Goal: Task Accomplishment & Management: Manage account settings

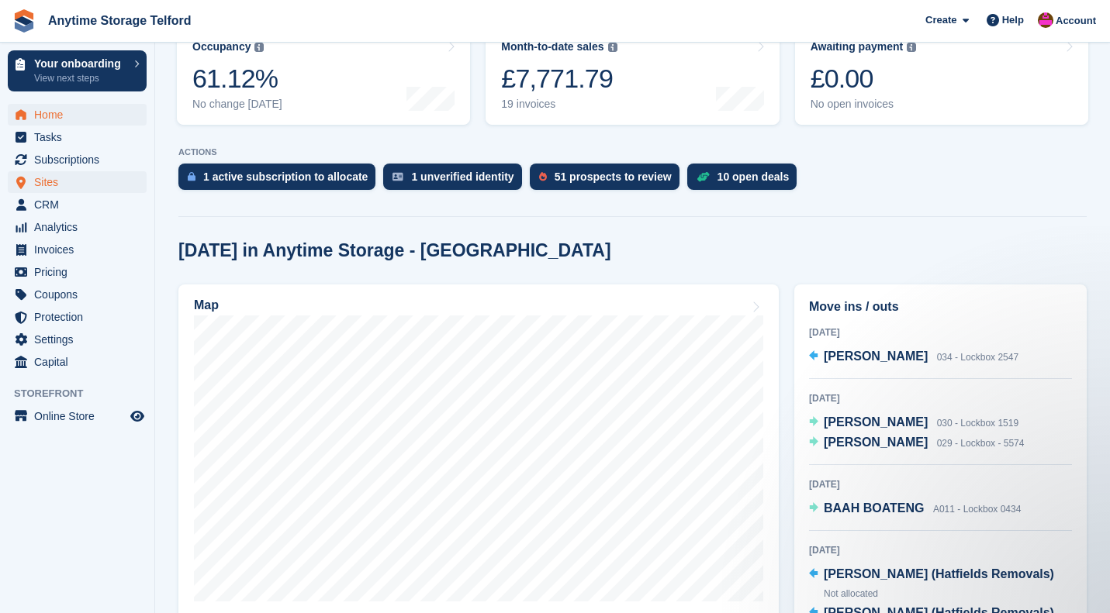
click at [62, 179] on span "Sites" at bounding box center [80, 182] width 93 height 22
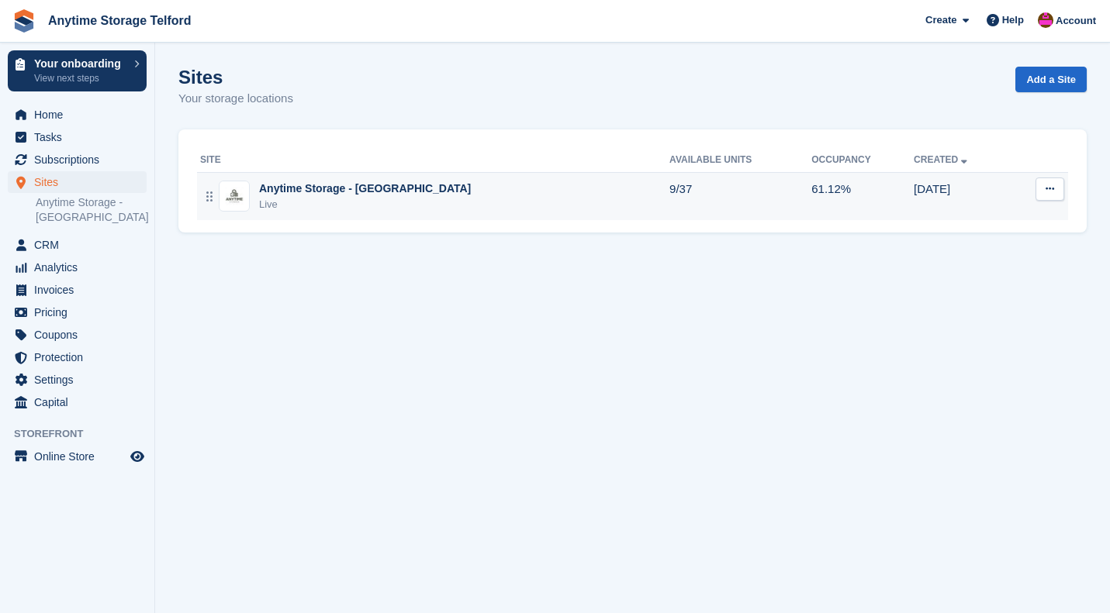
click at [304, 189] on div "Anytime Storage - [GEOGRAPHIC_DATA]" at bounding box center [365, 189] width 212 height 16
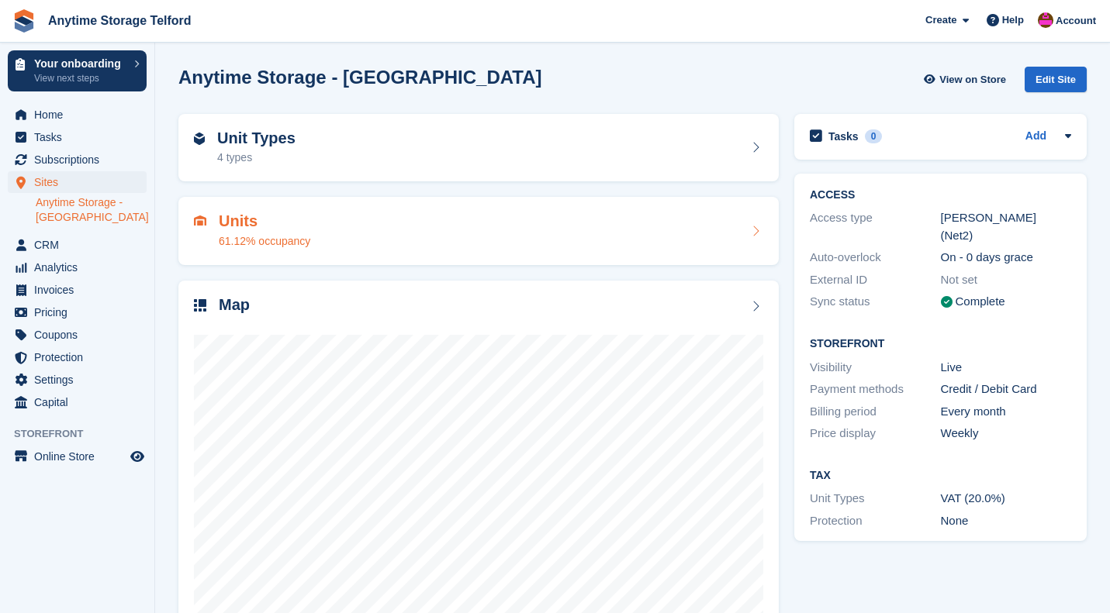
click at [323, 236] on div "Units 61.12% occupancy" at bounding box center [478, 230] width 569 height 37
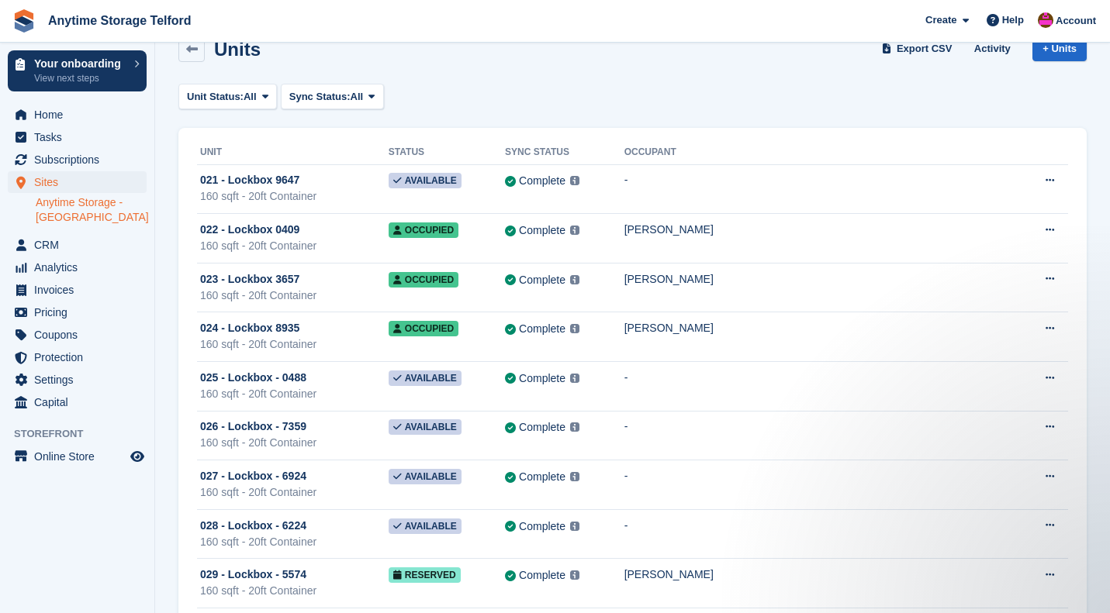
scroll to position [30, 0]
click at [85, 457] on span "Online Store" at bounding box center [80, 457] width 93 height 22
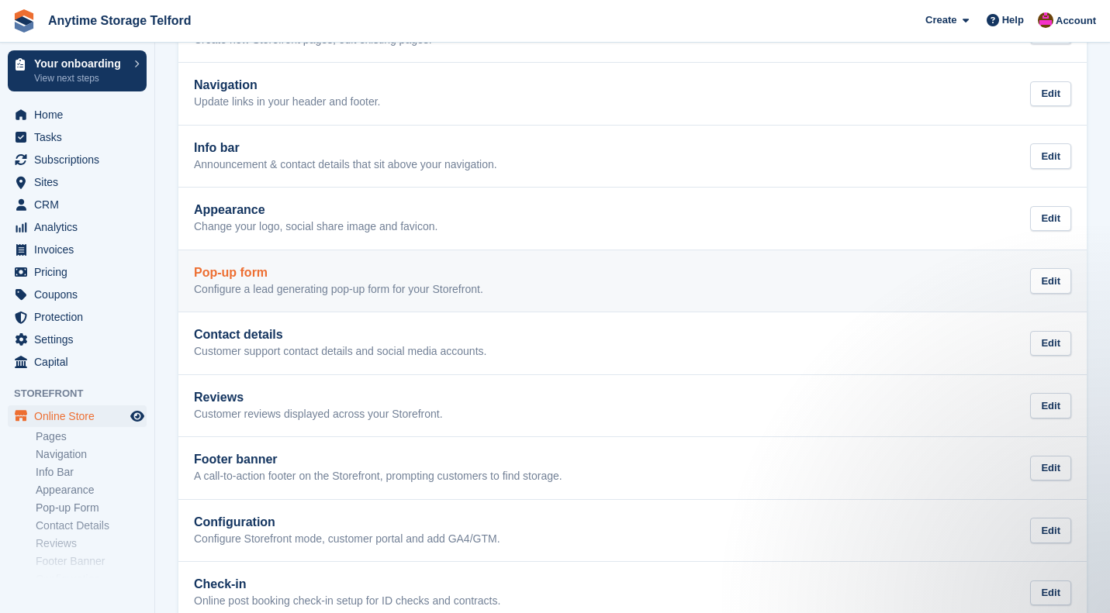
click at [254, 275] on h2 "Pop-up form" at bounding box center [338, 273] width 289 height 14
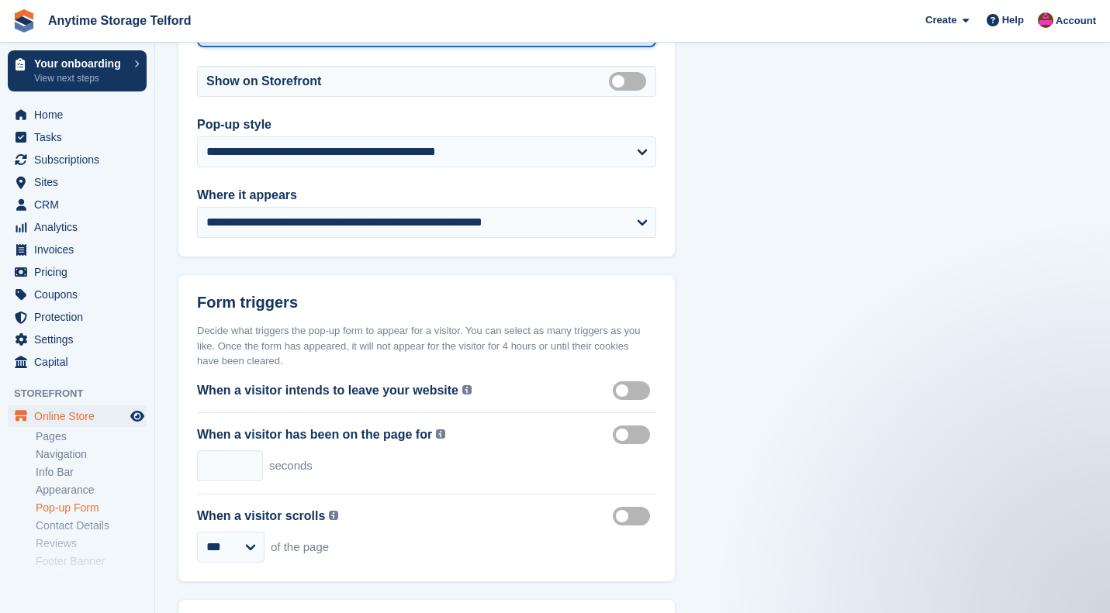
scroll to position [273, 0]
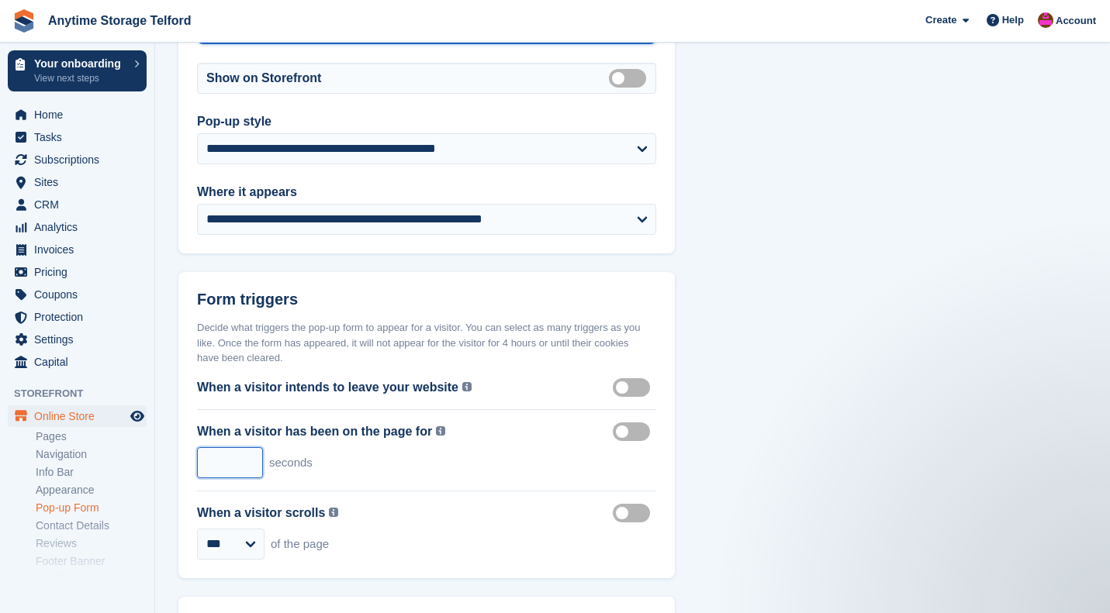
click at [249, 455] on input "**" at bounding box center [230, 462] width 66 height 31
type input "**"
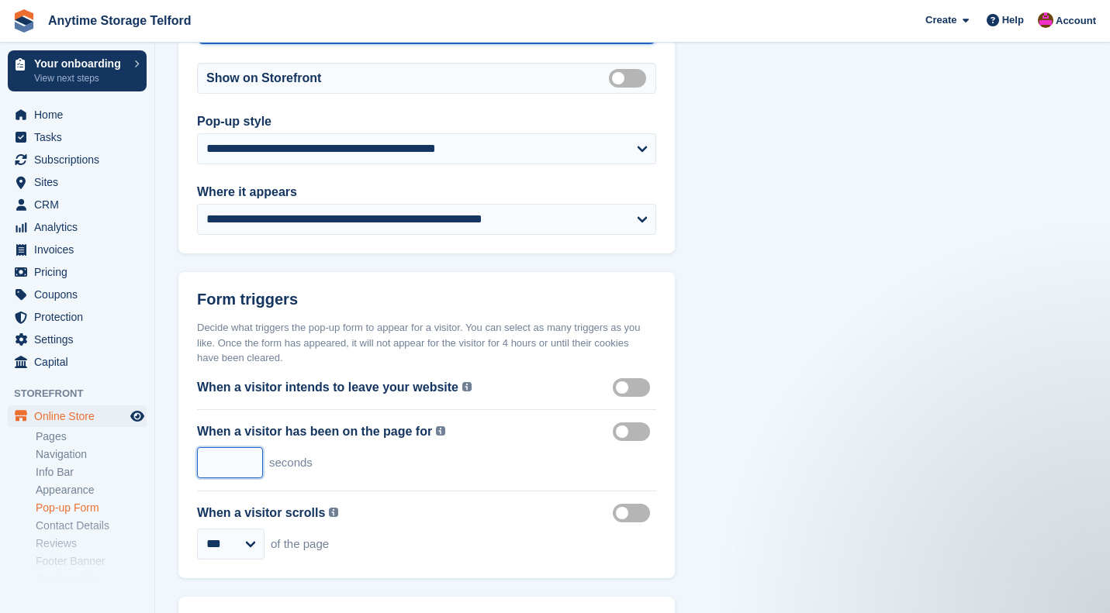
click at [249, 455] on input "**" at bounding box center [230, 462] width 66 height 31
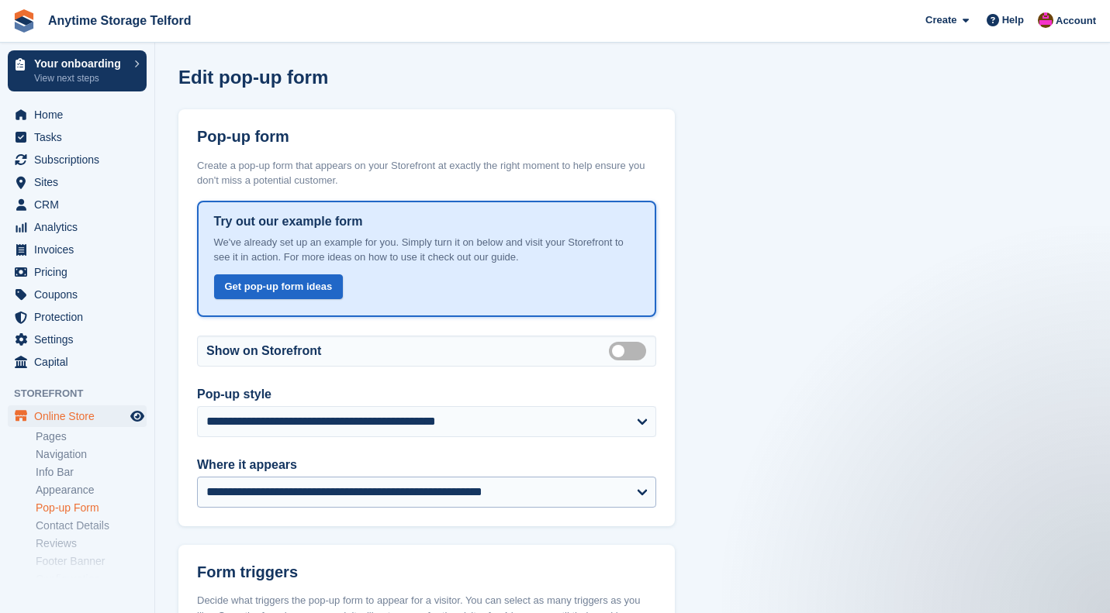
scroll to position [0, 0]
click at [282, 288] on link "Get pop-up form ideas" at bounding box center [278, 287] width 129 height 26
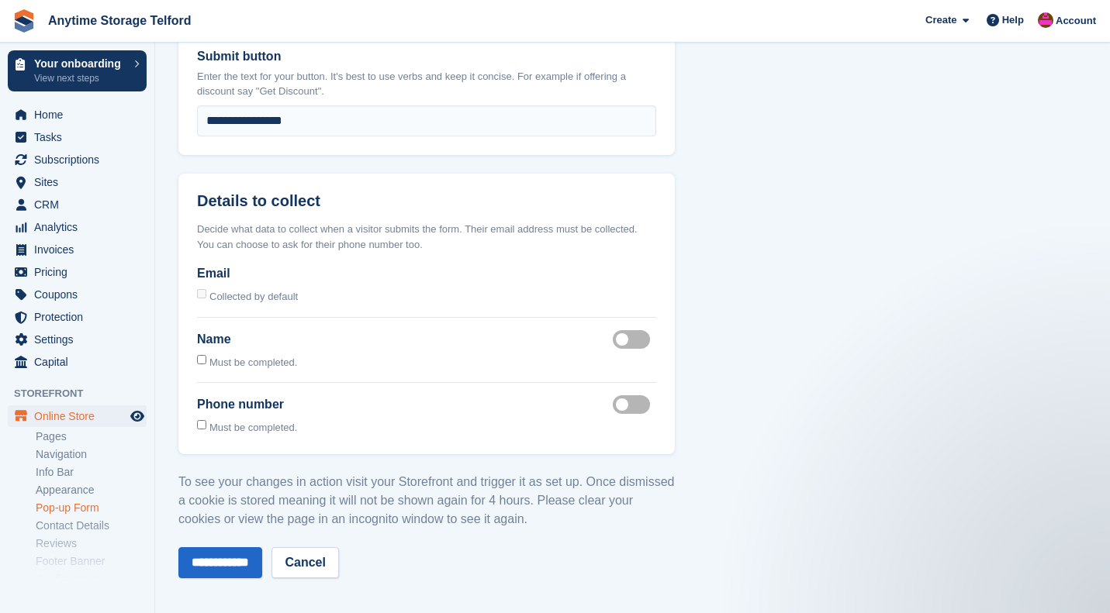
scroll to position [1216, 0]
click at [223, 553] on input "**********" at bounding box center [220, 563] width 84 height 31
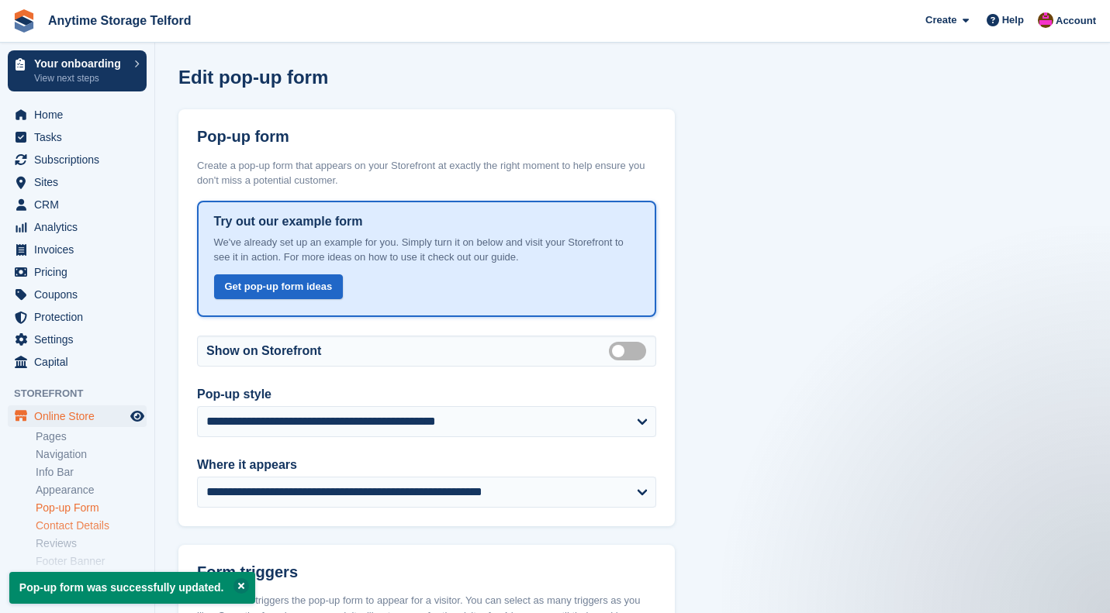
click at [94, 522] on link "Contact Details" at bounding box center [91, 526] width 111 height 15
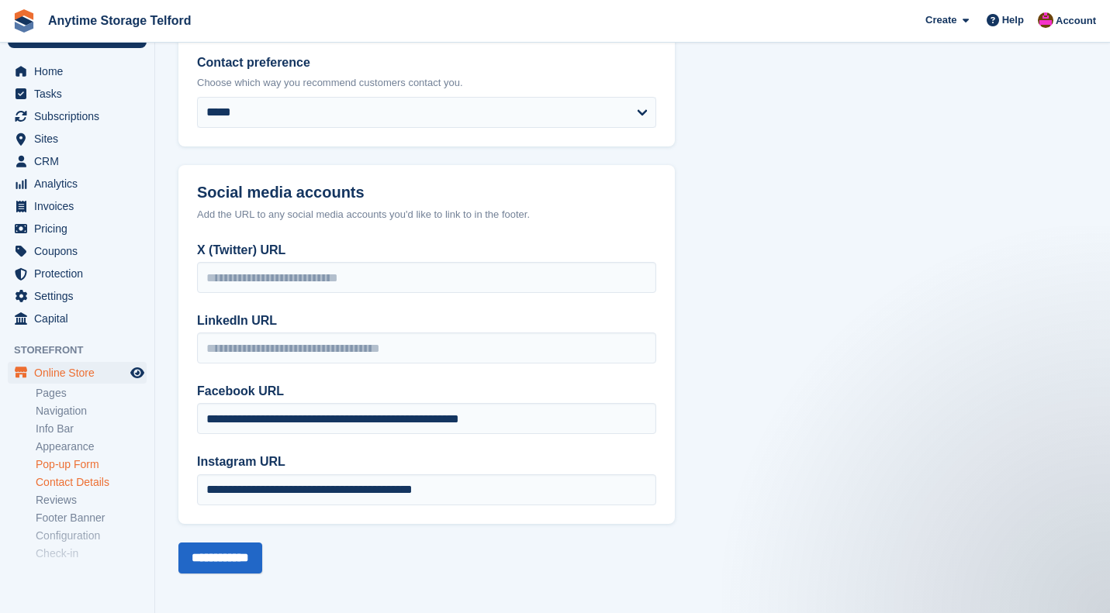
scroll to position [48, 0]
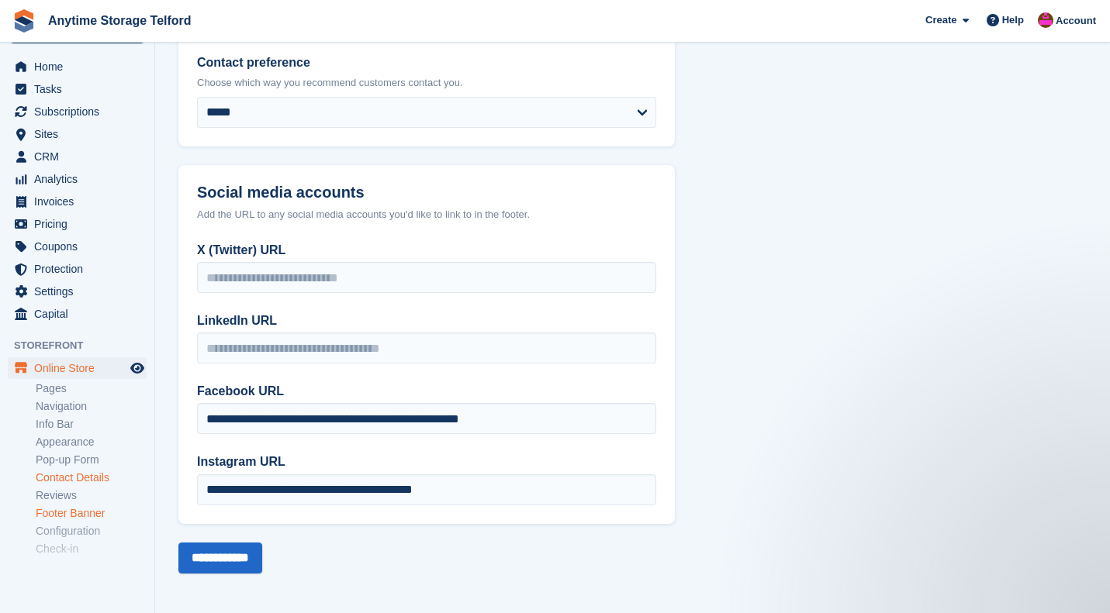
click at [75, 510] on link "Footer Banner" at bounding box center [91, 513] width 111 height 15
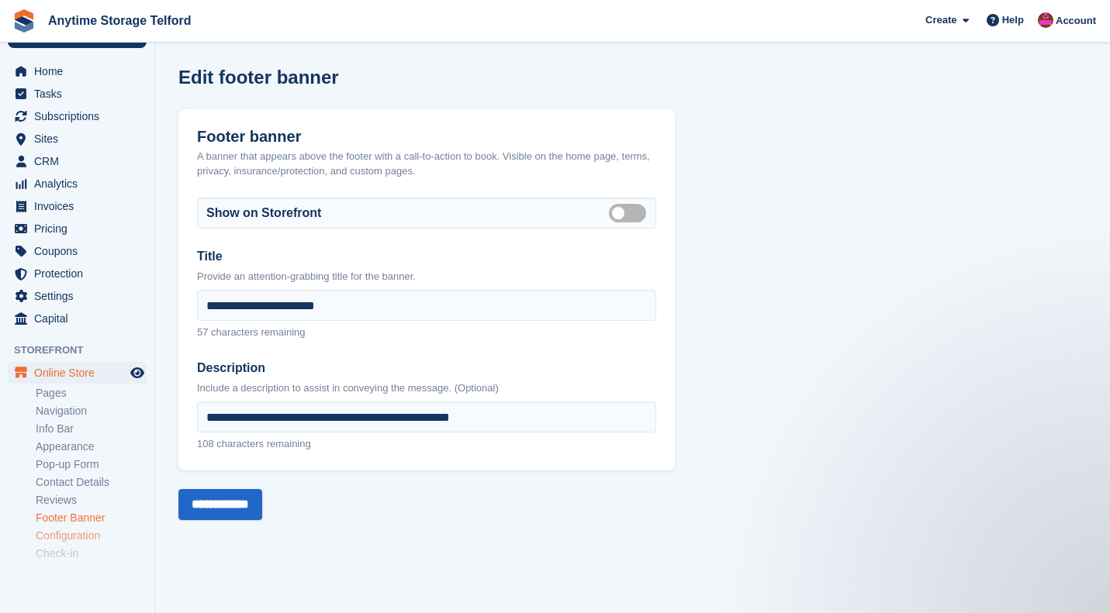
click at [78, 534] on link "Configuration" at bounding box center [91, 536] width 111 height 15
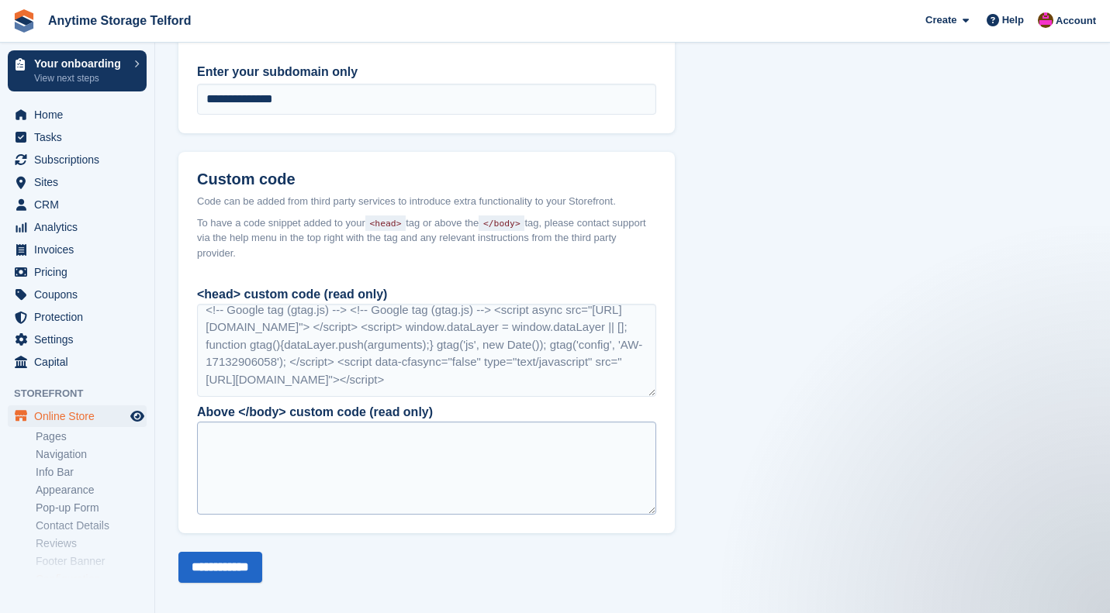
scroll to position [1401, 0]
click at [72, 492] on link "Appearance" at bounding box center [91, 490] width 111 height 15
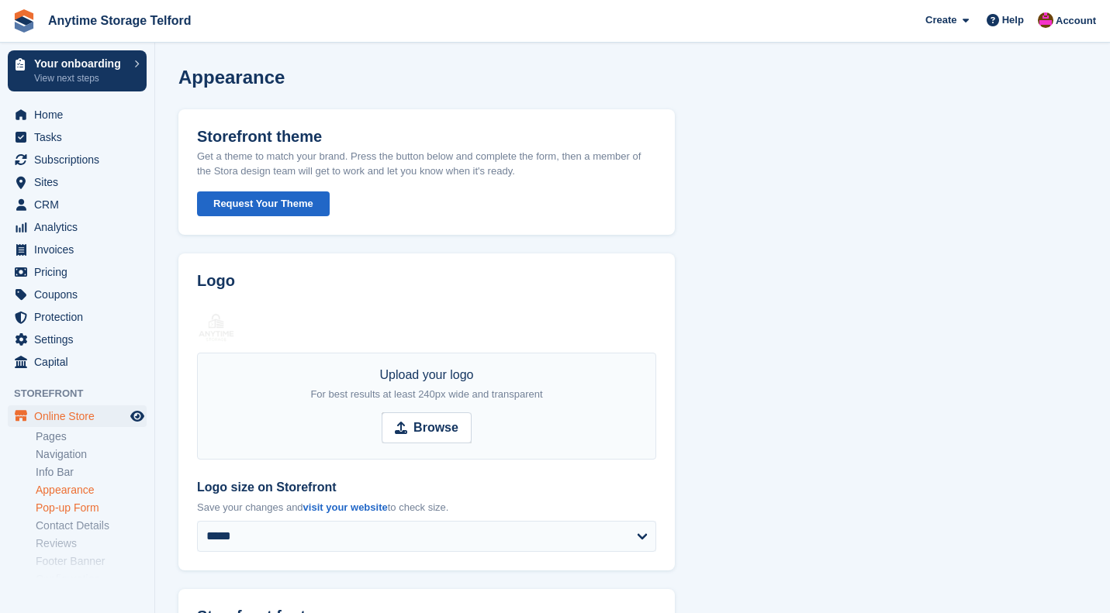
click at [71, 513] on link "Pop-up Form" at bounding box center [91, 508] width 111 height 15
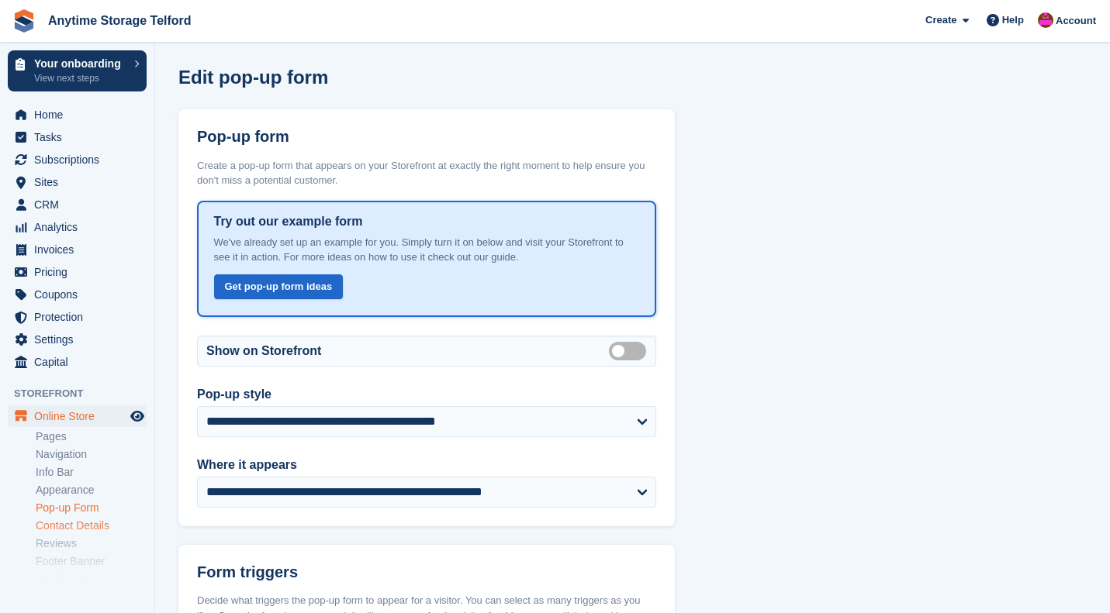
click at [71, 523] on link "Contact Details" at bounding box center [91, 526] width 111 height 15
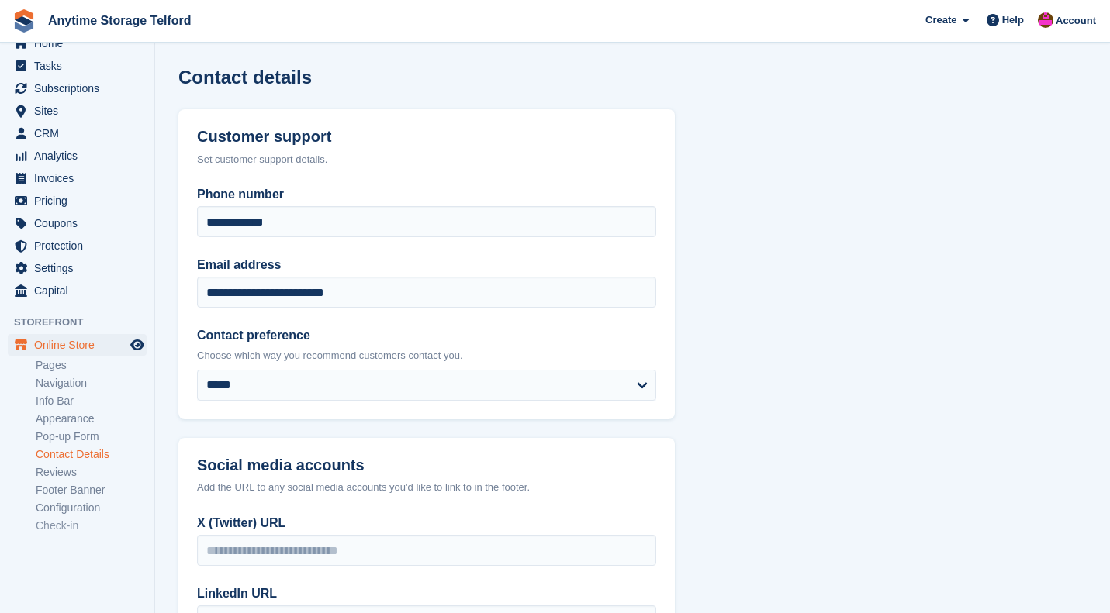
scroll to position [81, 0]
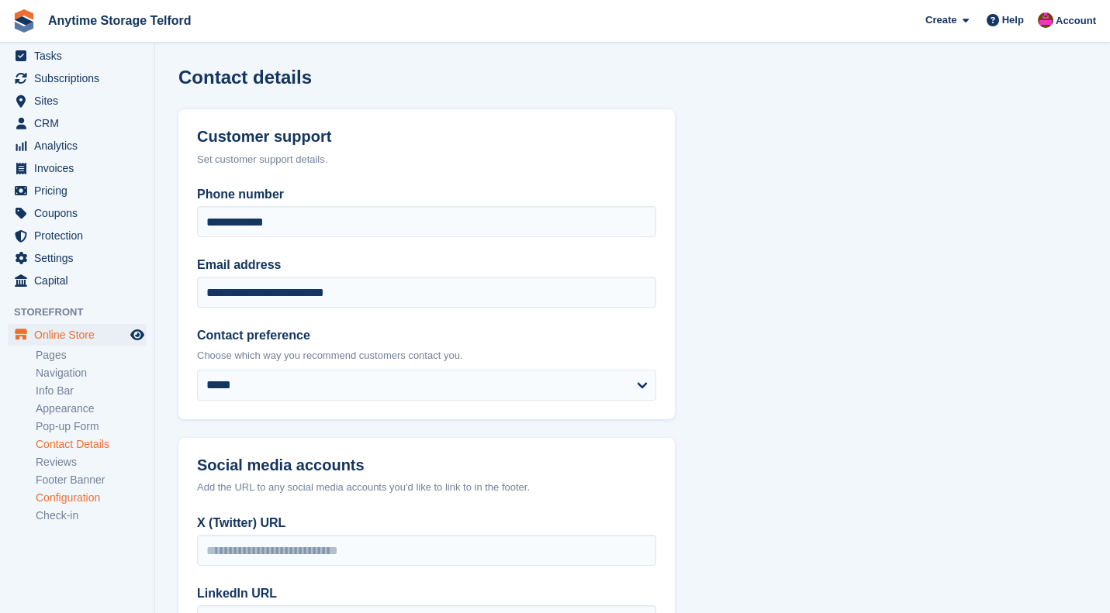
click at [72, 494] on link "Configuration" at bounding box center [91, 498] width 111 height 15
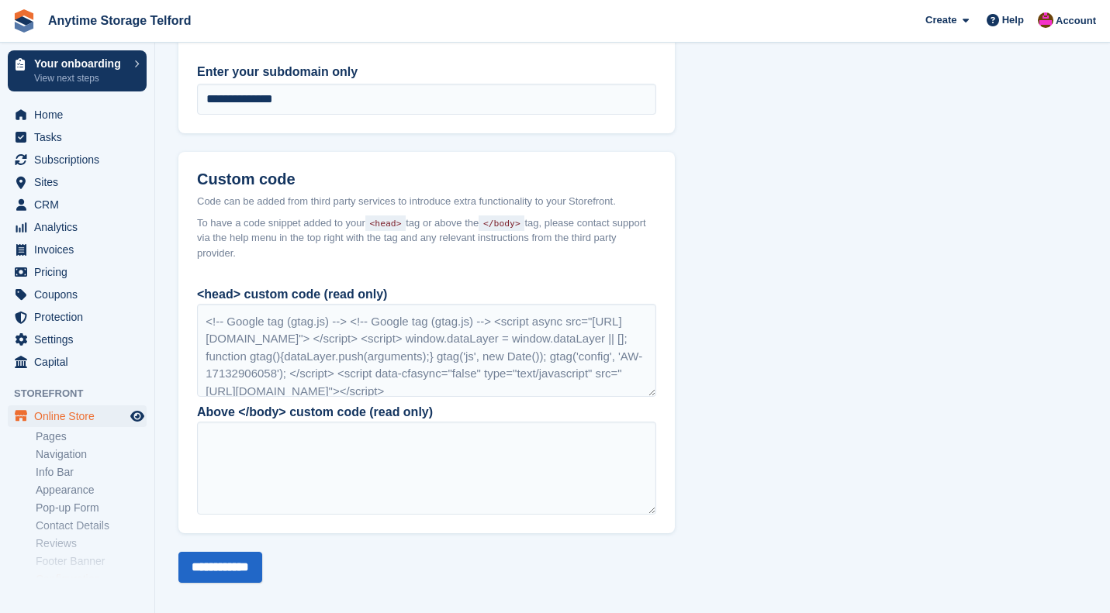
scroll to position [1401, 0]
click at [67, 265] on span "Pricing" at bounding box center [80, 272] width 93 height 22
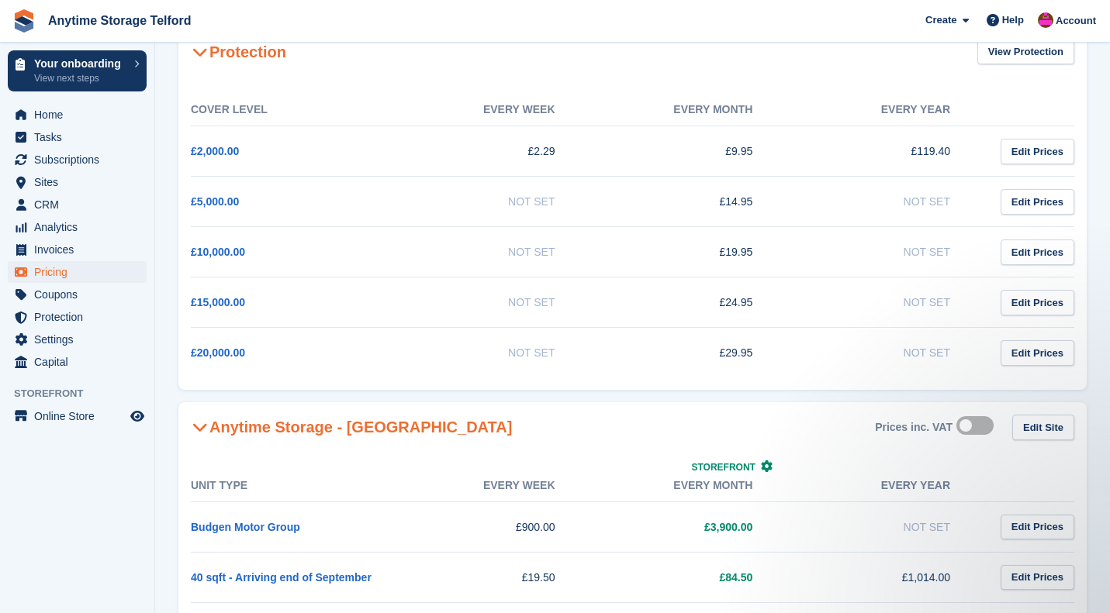
scroll to position [90, 0]
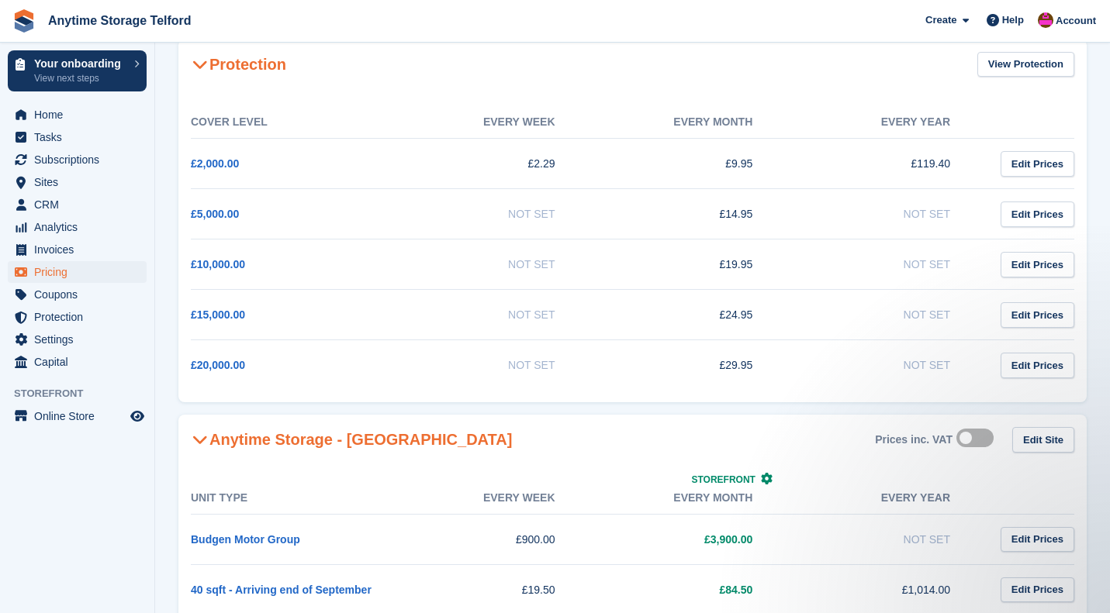
click at [67, 268] on span "Pricing" at bounding box center [80, 272] width 93 height 22
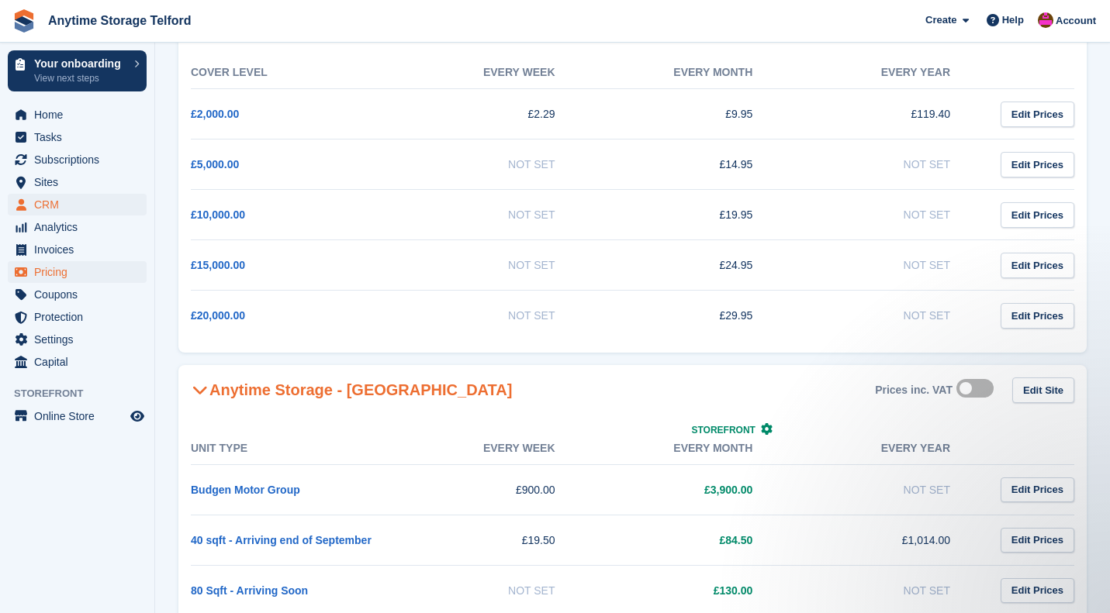
scroll to position [119, 0]
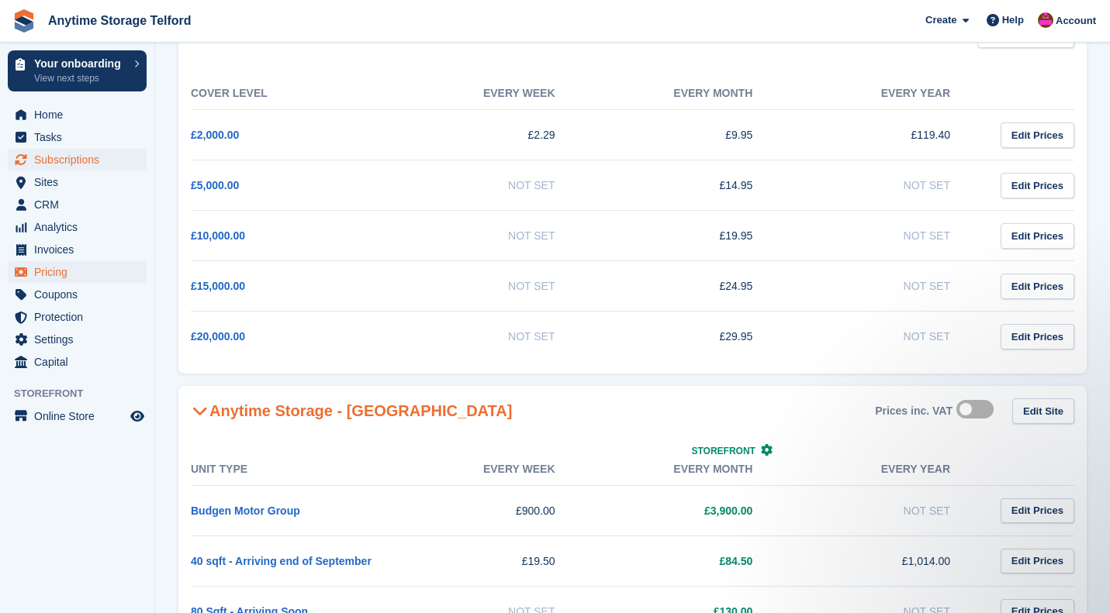
click at [58, 155] on span "Subscriptions" at bounding box center [80, 160] width 93 height 22
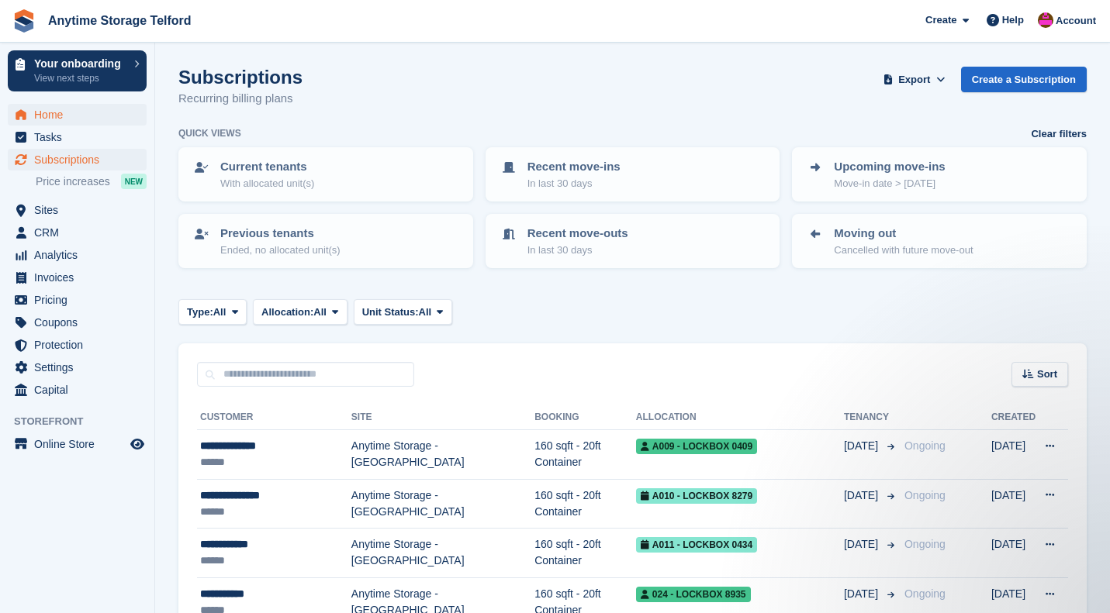
click at [58, 121] on span "Home" at bounding box center [80, 115] width 93 height 22
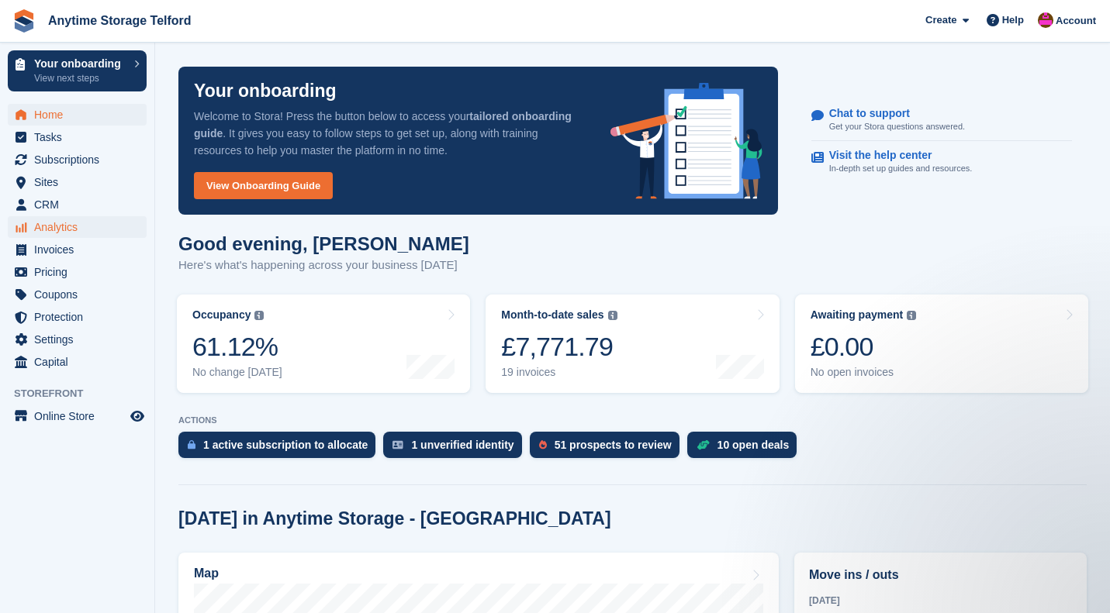
click at [56, 230] on span "Analytics" at bounding box center [80, 227] width 93 height 22
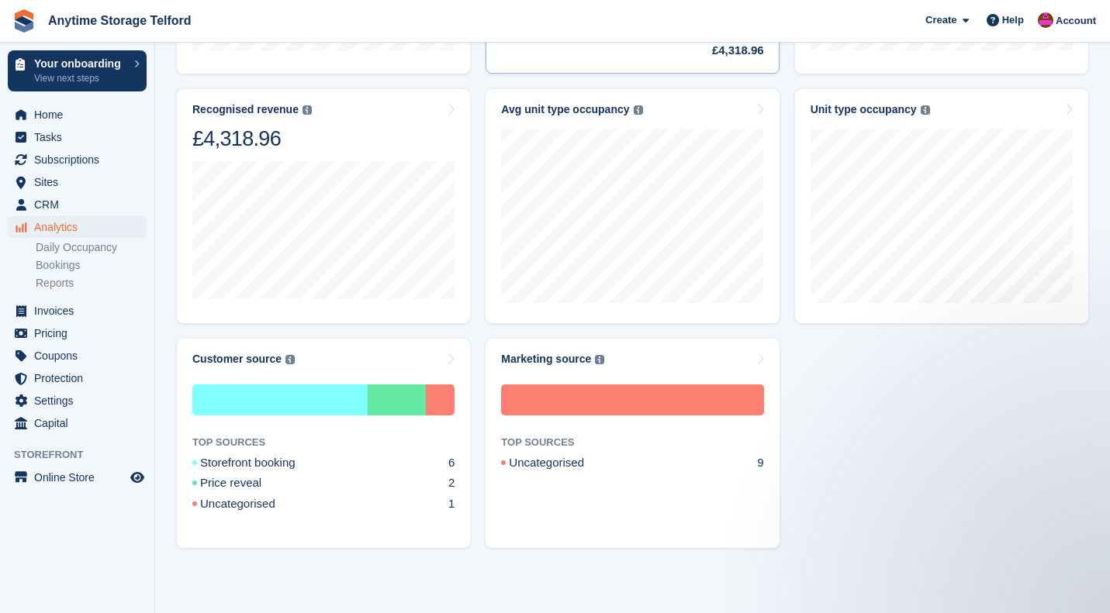
scroll to position [664, 0]
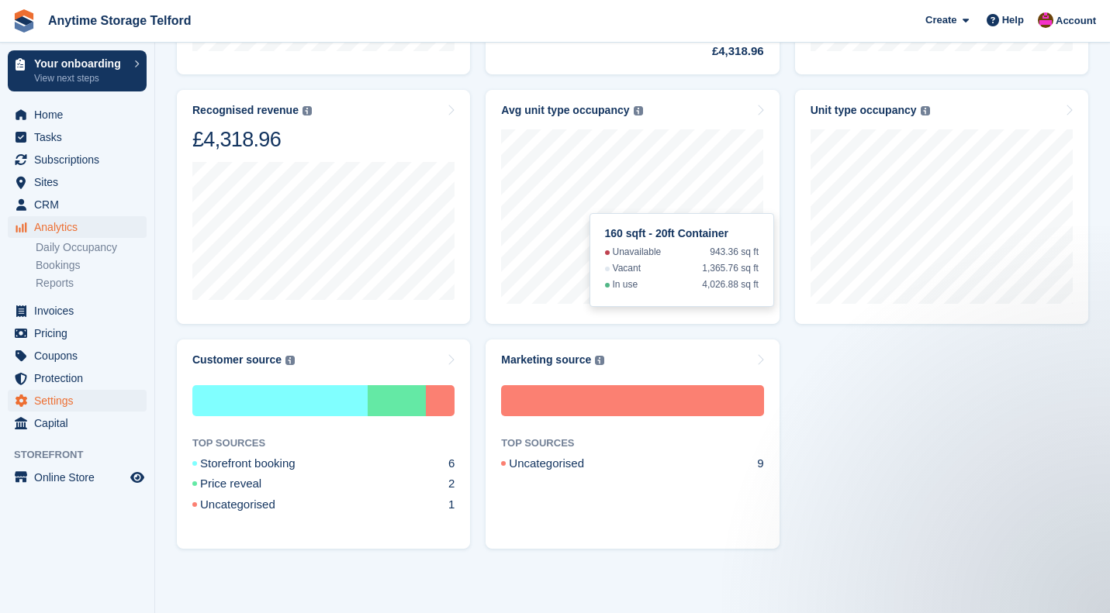
click at [74, 402] on span "Settings" at bounding box center [80, 401] width 93 height 22
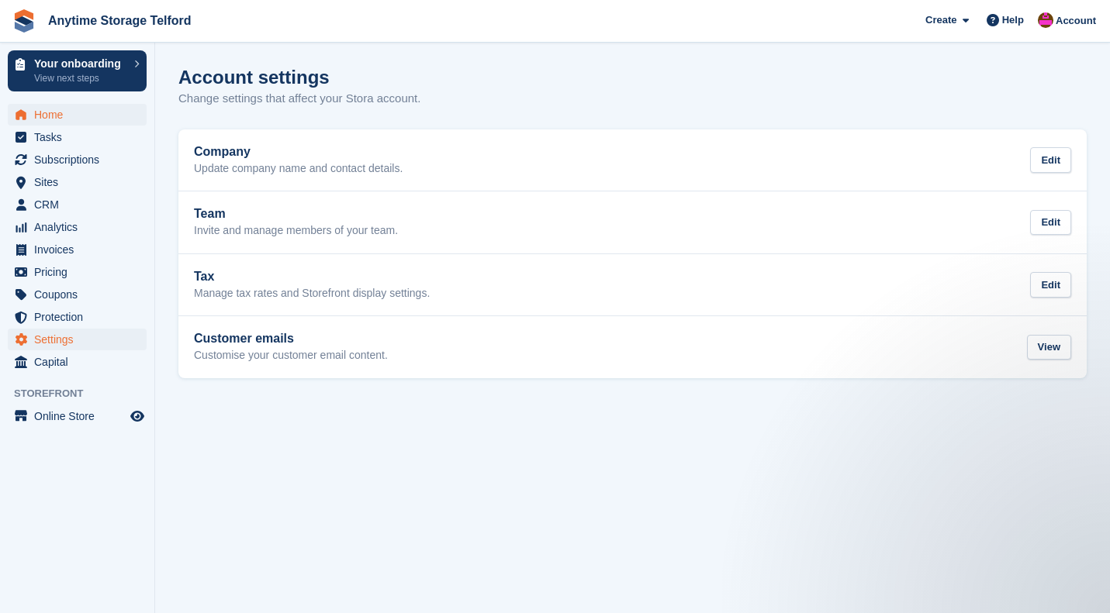
click at [50, 116] on span "Home" at bounding box center [80, 115] width 93 height 22
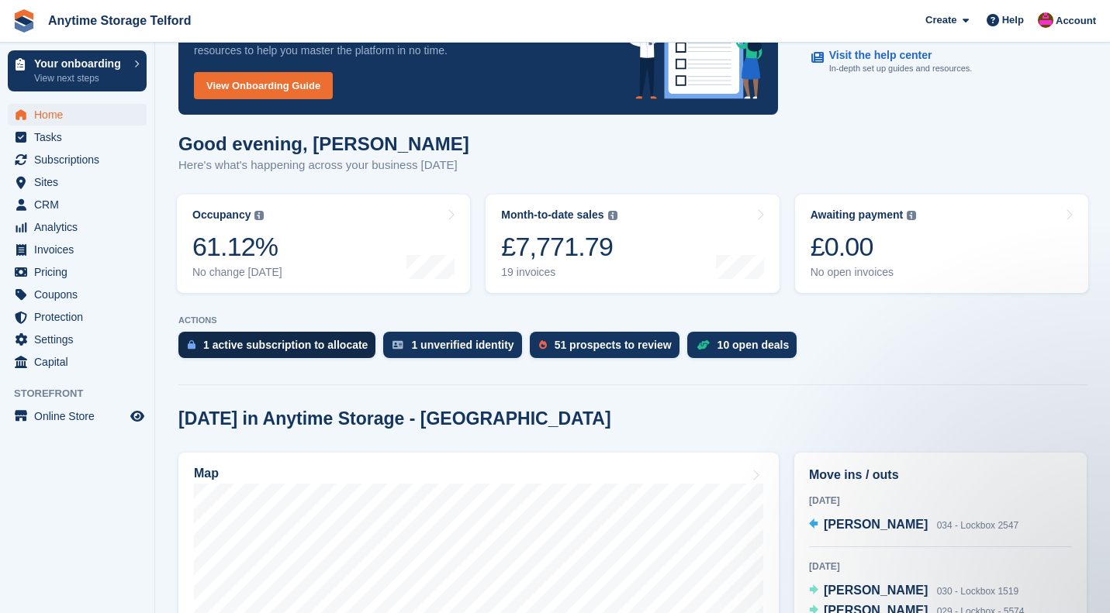
click at [341, 346] on div "1 active subscription to allocate" at bounding box center [285, 345] width 164 height 12
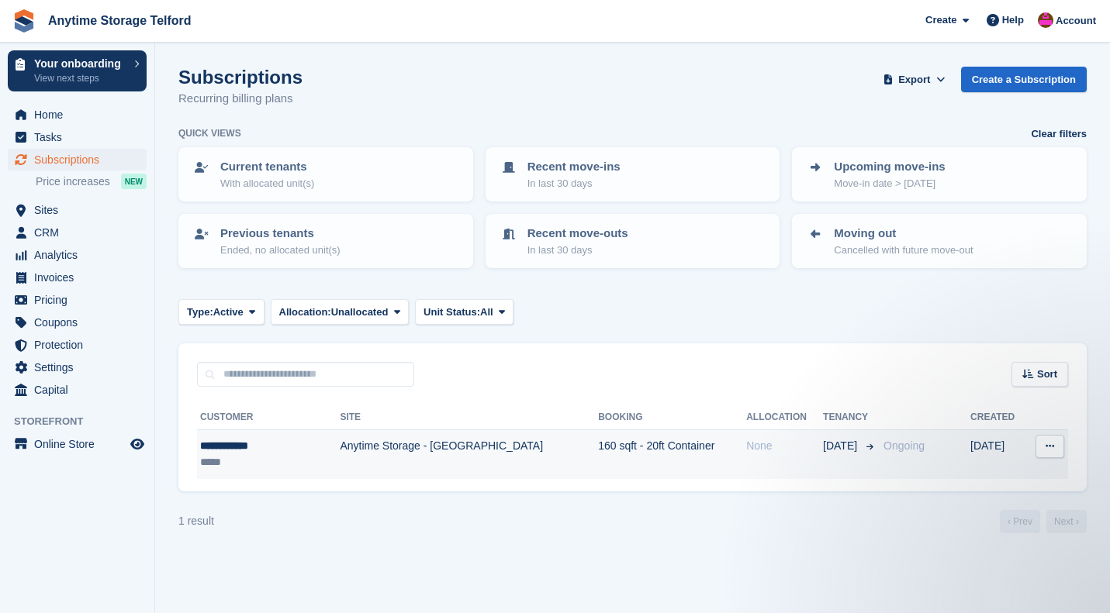
click at [257, 447] on div "**********" at bounding box center [254, 446] width 109 height 16
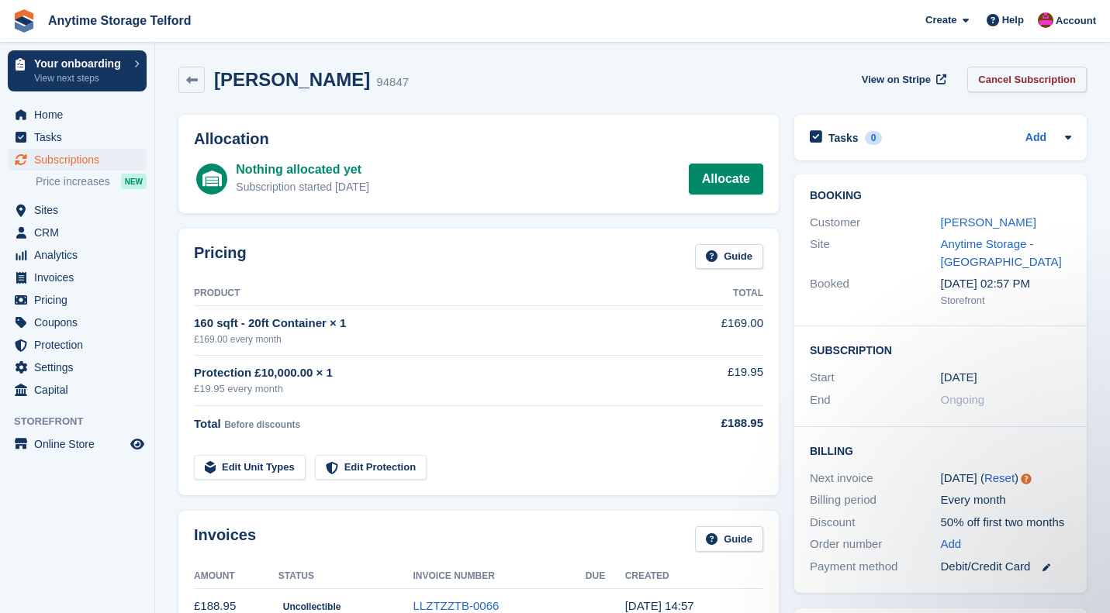
click at [1013, 86] on link "Cancel Subscription" at bounding box center [1026, 80] width 119 height 26
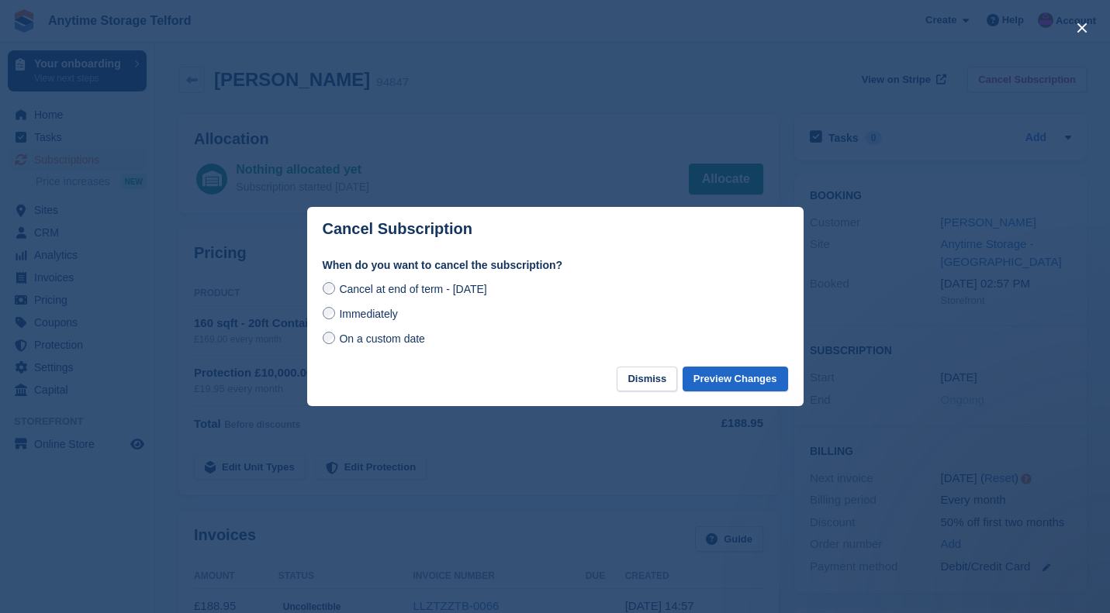
click at [361, 314] on span "Immediately" at bounding box center [368, 314] width 58 height 12
click at [789, 380] on footer "Dismiss Preview Changes" at bounding box center [555, 387] width 496 height 40
click at [763, 381] on button "Preview Changes" at bounding box center [734, 380] width 105 height 26
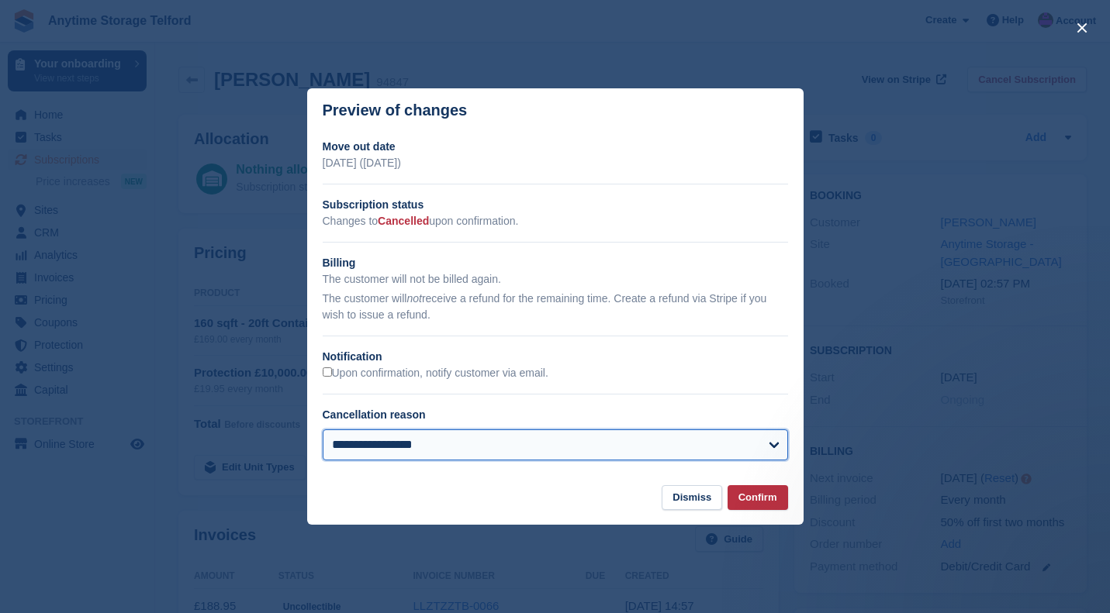
select select "*****"
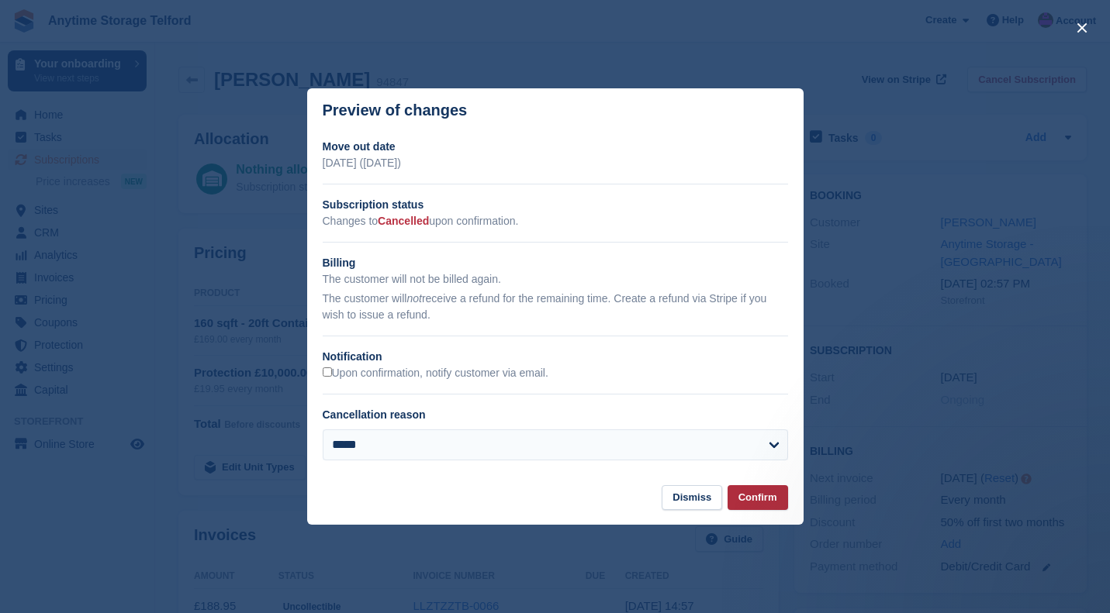
click at [743, 496] on button "Confirm" at bounding box center [757, 498] width 60 height 26
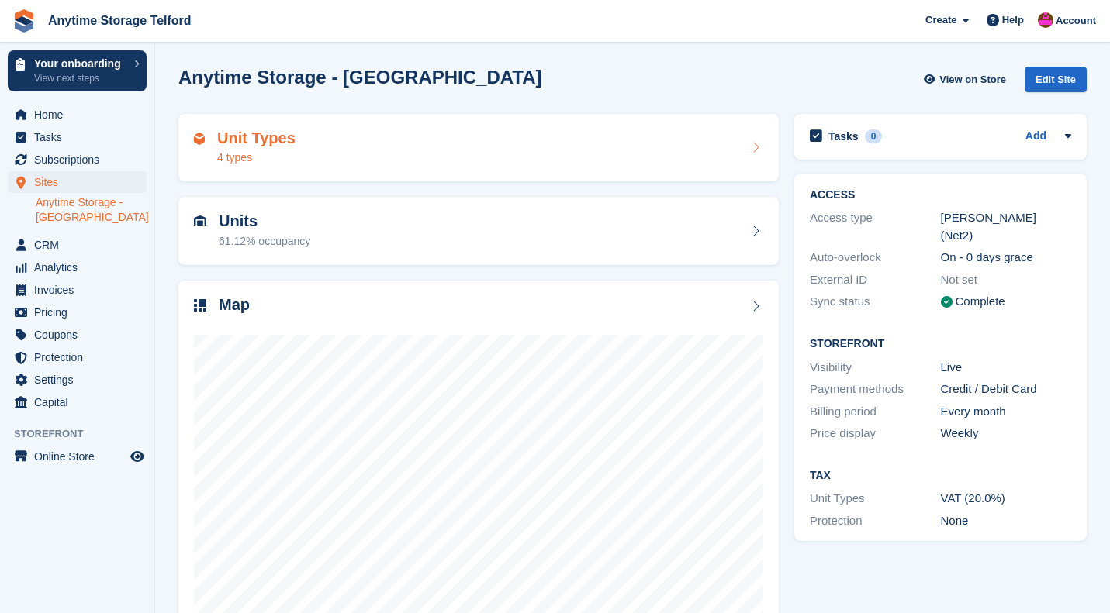
click at [283, 157] on div "4 types" at bounding box center [256, 158] width 78 height 16
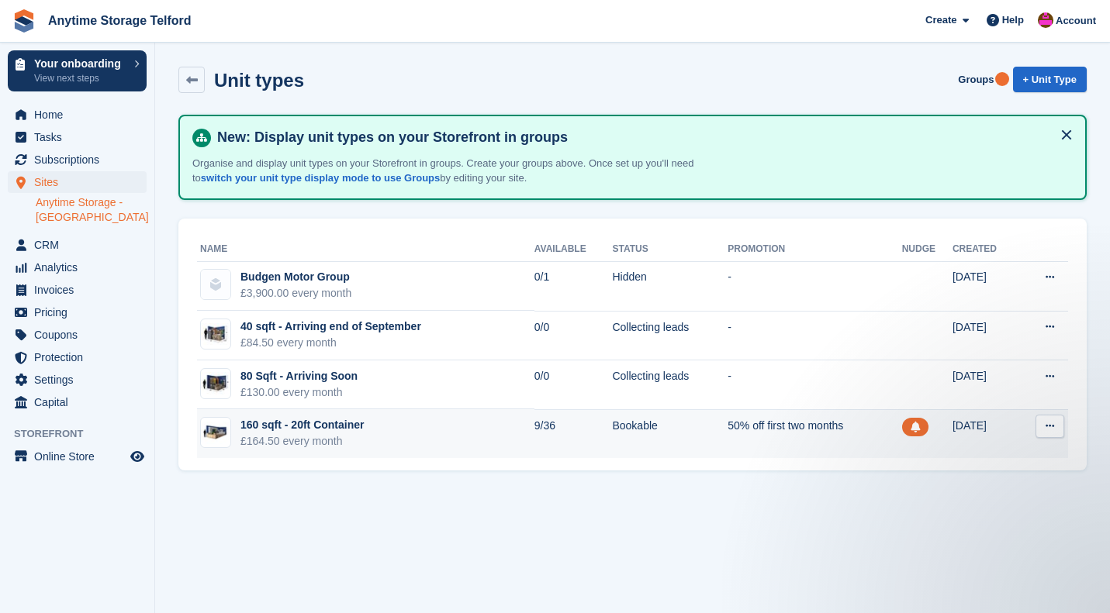
click at [336, 443] on div "£164.50 every month" at bounding box center [301, 441] width 123 height 16
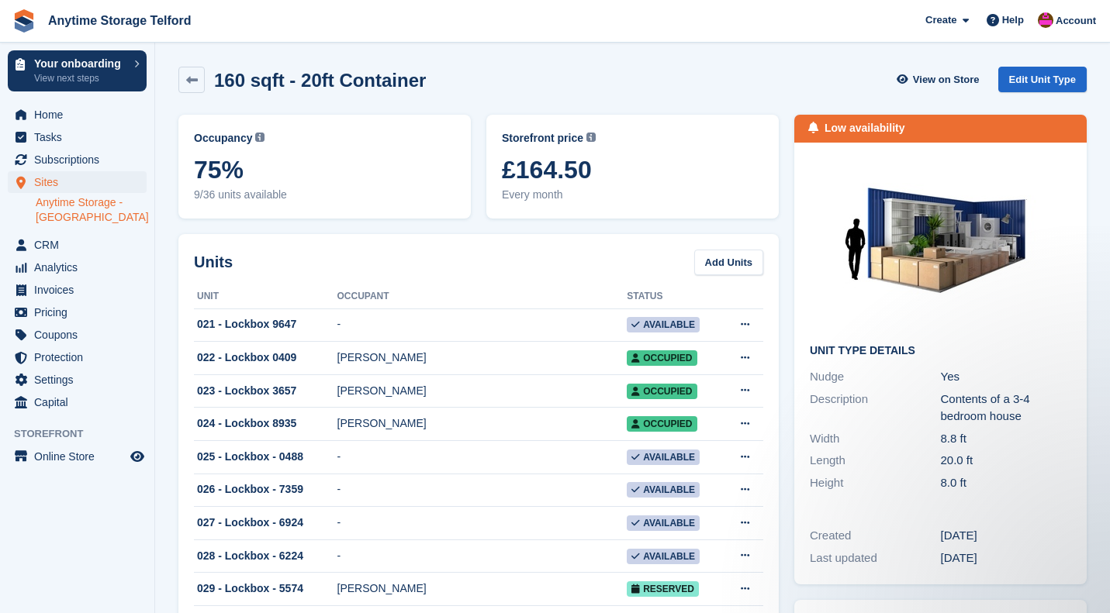
click at [875, 130] on div "Low availability" at bounding box center [864, 128] width 80 height 16
click at [1038, 88] on link "Edit Unit Type" at bounding box center [1042, 80] width 88 height 26
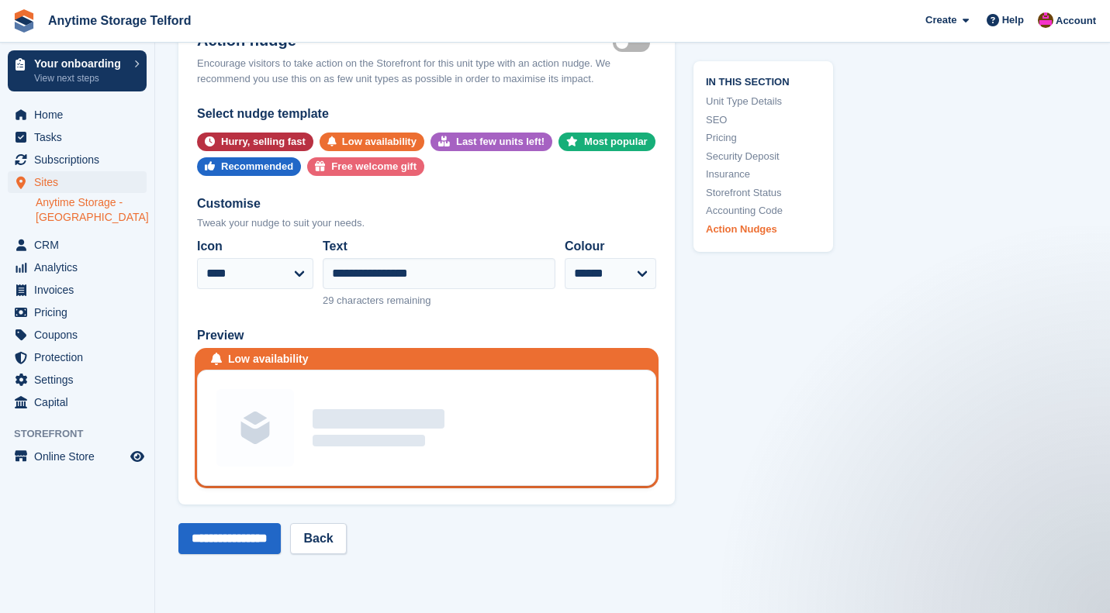
scroll to position [2828, 0]
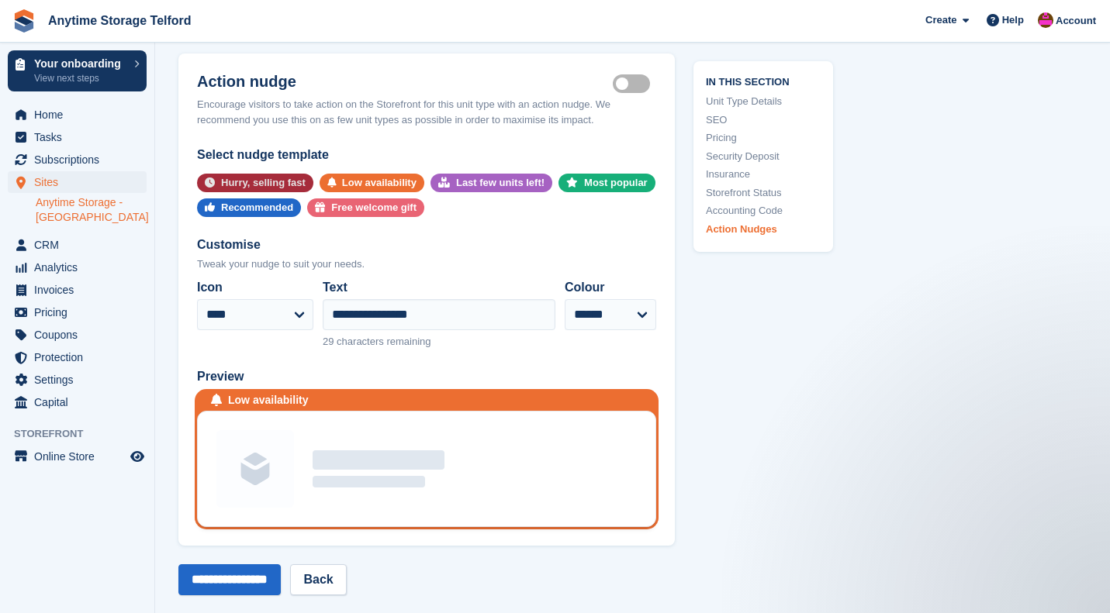
click at [262, 178] on div "Hurry, selling fast" at bounding box center [263, 183] width 85 height 19
select select "*****"
type input "**********"
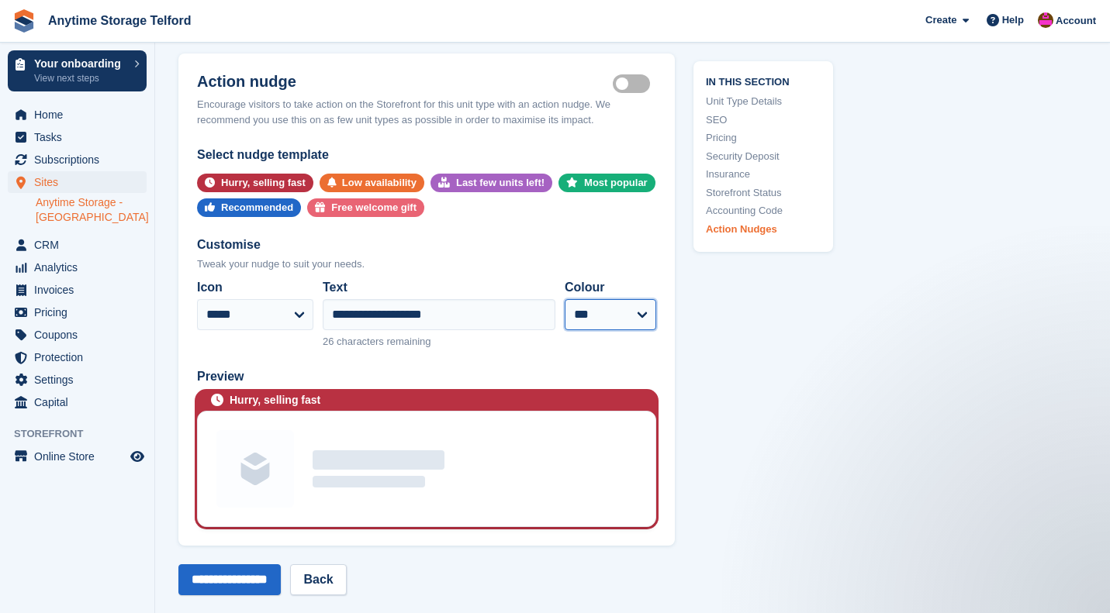
select select "*****"
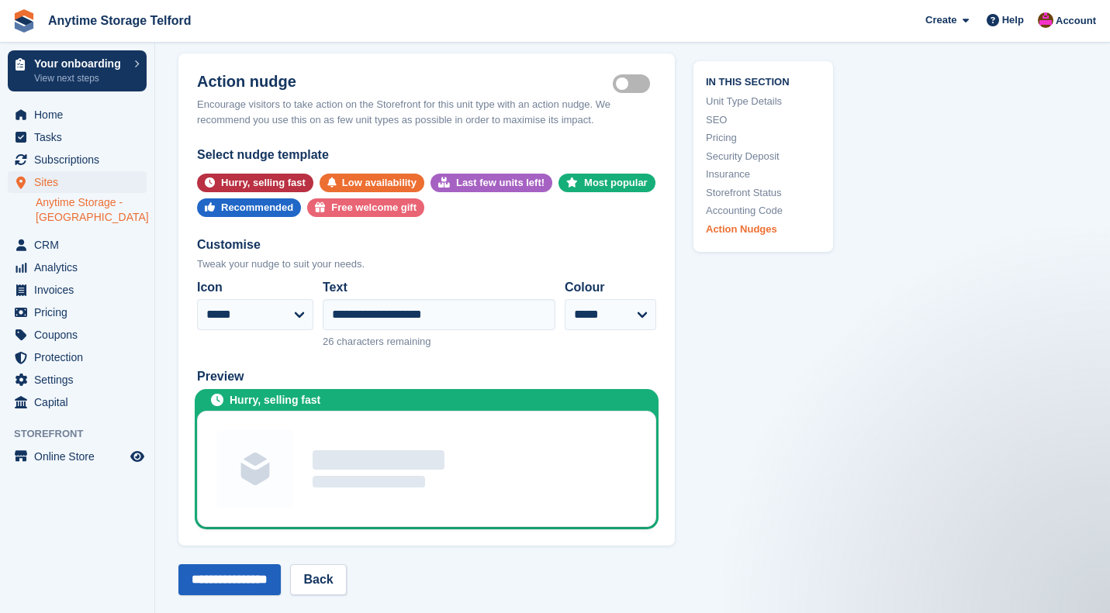
click at [243, 571] on input "**********" at bounding box center [229, 579] width 102 height 31
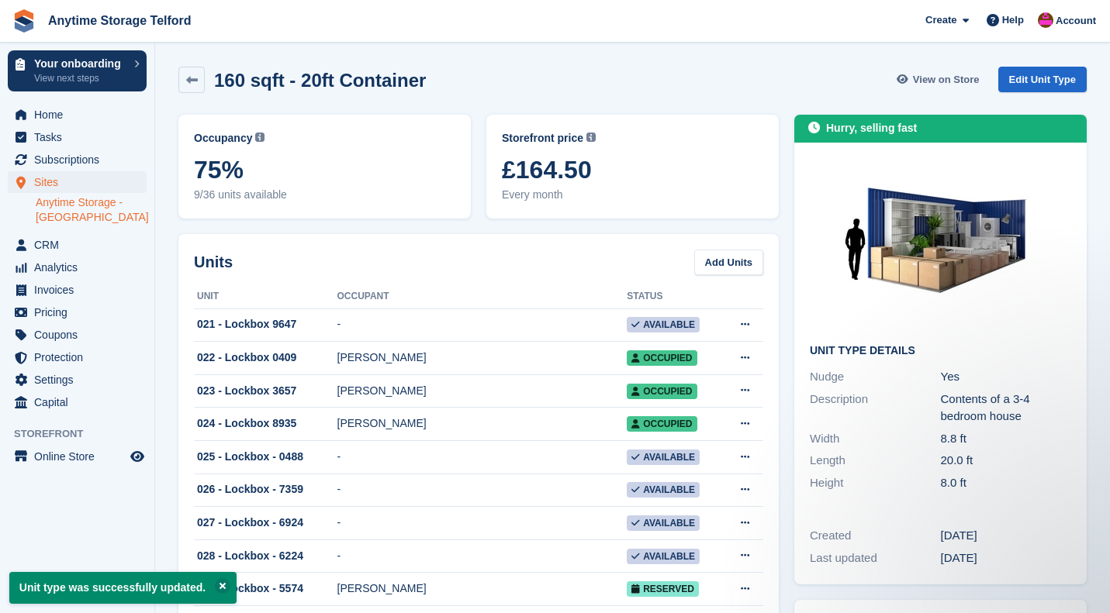
click at [941, 78] on span "View on Store" at bounding box center [946, 80] width 67 height 16
